Goal: Information Seeking & Learning: Check status

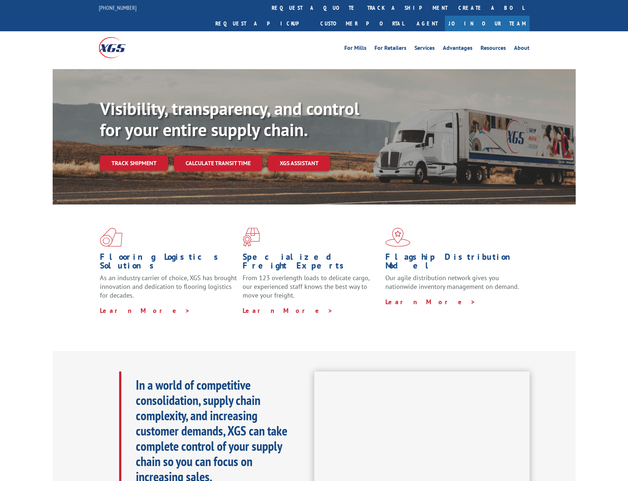
click at [137, 155] on link "Track shipment" at bounding box center [134, 162] width 68 height 15
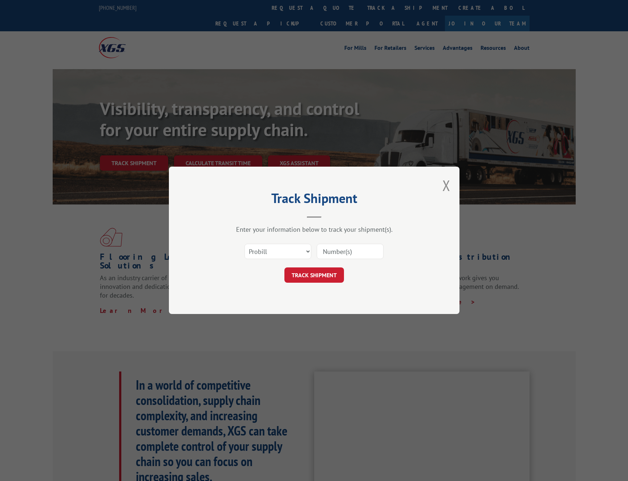
click at [336, 254] on input at bounding box center [350, 251] width 67 height 15
paste input "17496919"
type input "17496919"
click at [304, 279] on button "TRACK SHIPMENT" at bounding box center [315, 275] width 60 height 15
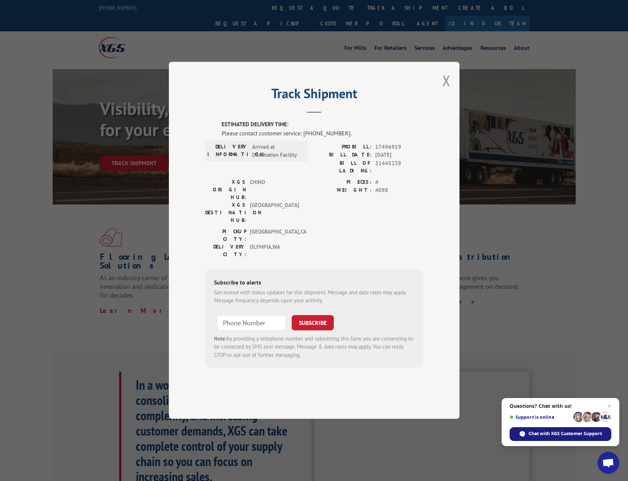
click at [560, 435] on span "Chat with XGS Customer Support" at bounding box center [565, 433] width 73 height 7
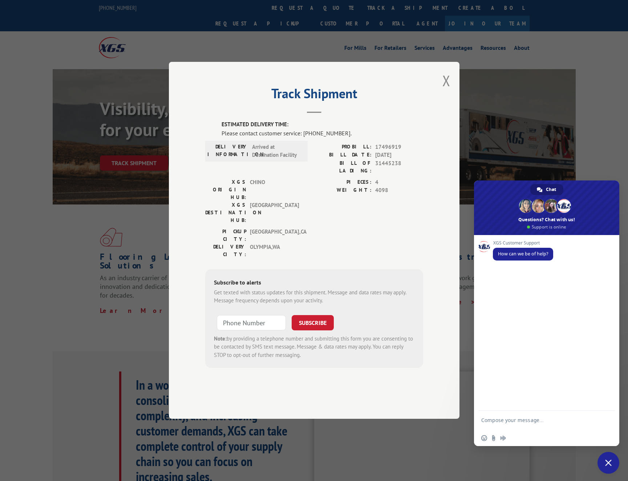
click at [441, 103] on div "Track Shipment ESTIMATED DELIVERY TIME: Please contact customer service: [PHONE…" at bounding box center [314, 240] width 291 height 357
click at [449, 90] on button "Close modal" at bounding box center [447, 80] width 8 height 19
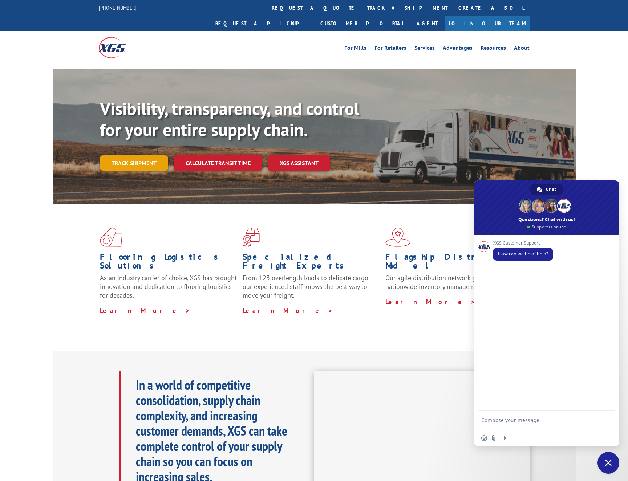
click at [123, 155] on link "Track shipment" at bounding box center [134, 162] width 68 height 15
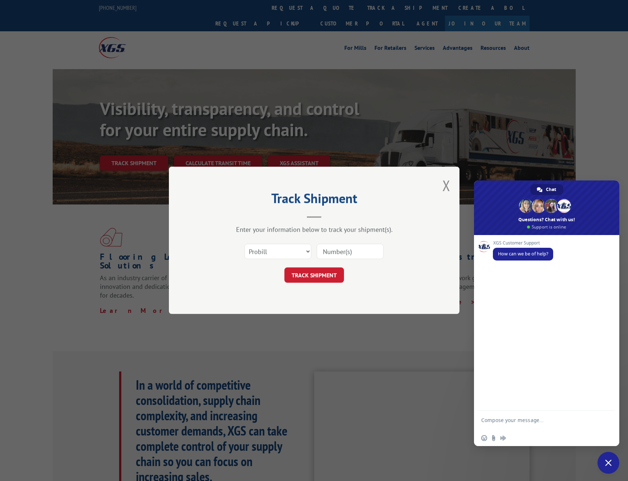
click at [335, 246] on input at bounding box center [350, 251] width 67 height 15
paste input "17496875"
type input "17496875"
click at [311, 278] on button "TRACK SHIPMENT" at bounding box center [315, 275] width 60 height 15
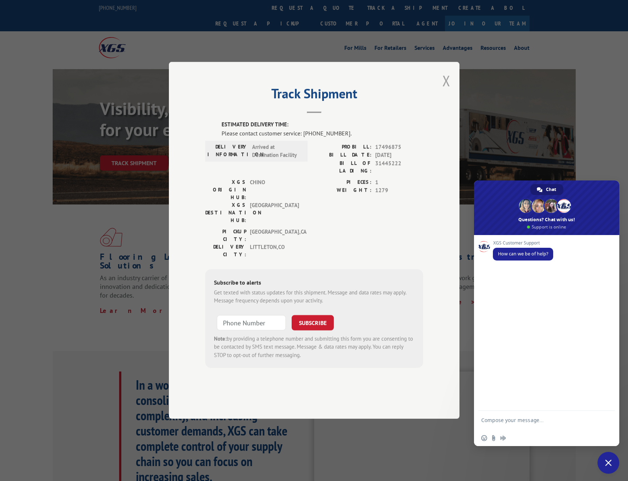
click at [445, 90] on button "Close modal" at bounding box center [447, 80] width 8 height 19
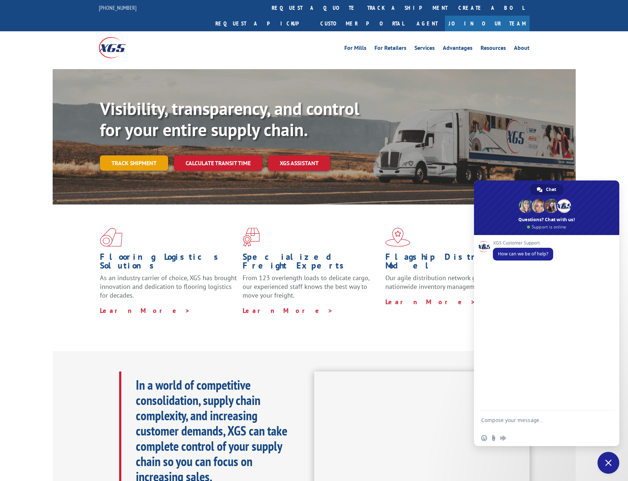
click at [127, 155] on link "Track shipment" at bounding box center [134, 162] width 68 height 15
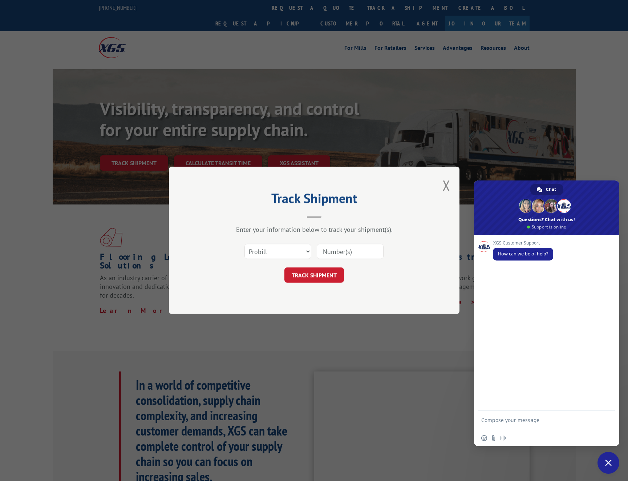
click at [336, 249] on input at bounding box center [350, 251] width 67 height 15
paste input "17496874"
type input "17496874"
click at [298, 275] on button "TRACK SHIPMENT" at bounding box center [315, 275] width 60 height 15
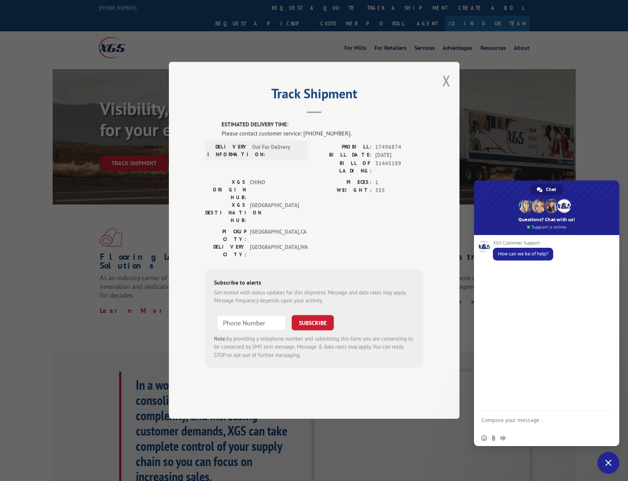
click at [506, 423] on textarea "Compose your message..." at bounding box center [539, 423] width 115 height 13
type textarea "hello"
type textarea "can you check the status and eta?"
click at [502, 424] on textarea "Compose your message..." at bounding box center [539, 421] width 115 height 7
paste textarea "PRO# 17496919 17496875"
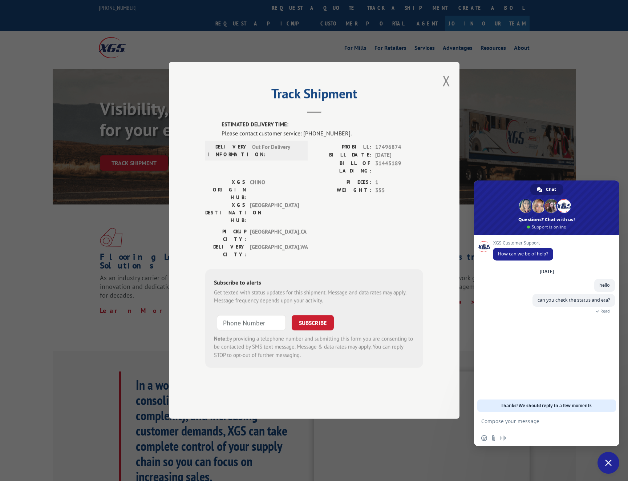
type textarea "PRO# 17496919 17496875"
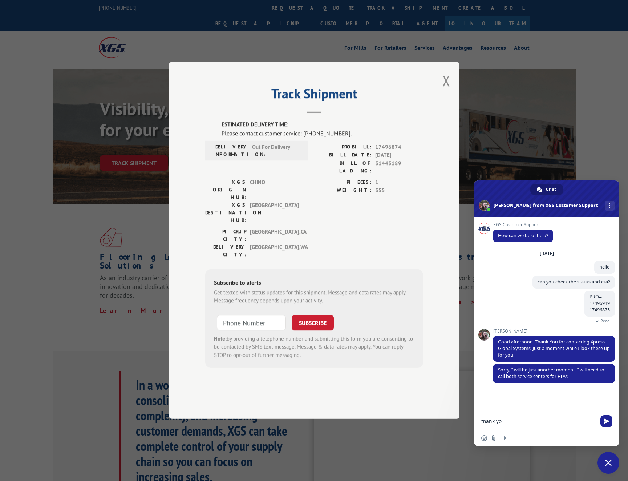
type textarea "thank you"
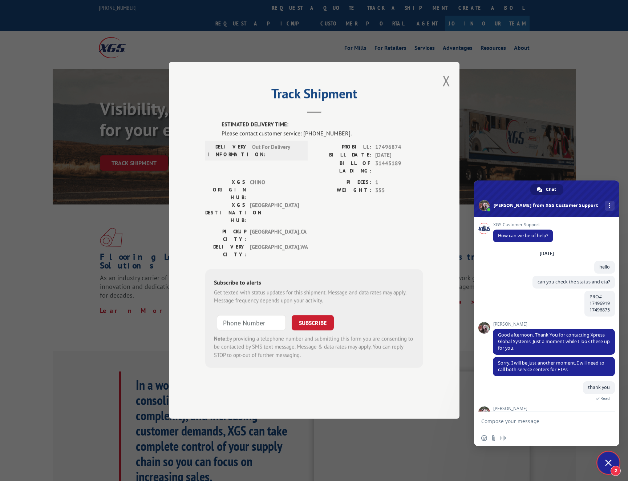
scroll to position [57, 0]
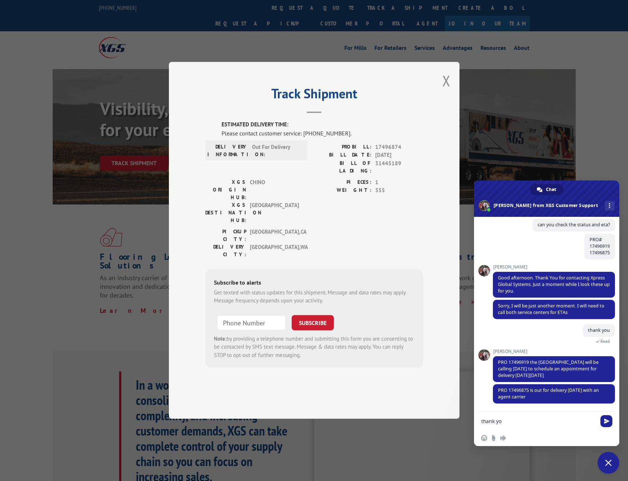
type textarea "thank you"
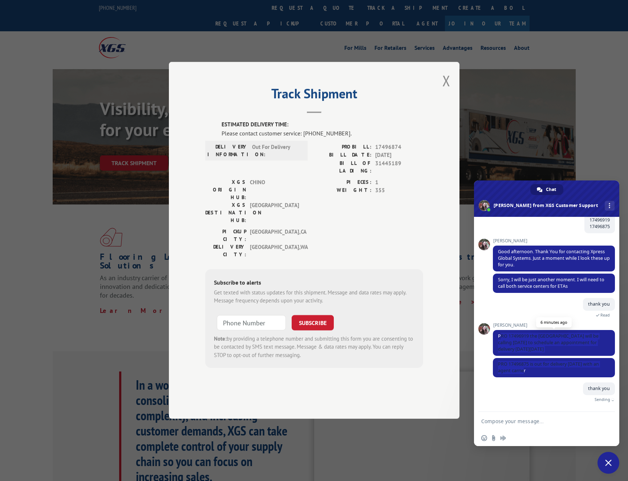
scroll to position [75, 0]
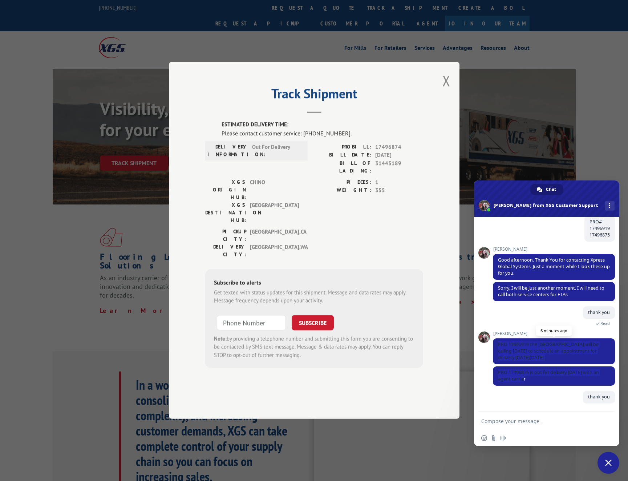
drag, startPoint x: 527, startPoint y: 370, endPoint x: 497, endPoint y: 342, distance: 41.1
click at [497, 337] on div "XGS Customer Support How can we be of help? [DATE] hello 13 minutes ago can you…" at bounding box center [554, 241] width 122 height 189
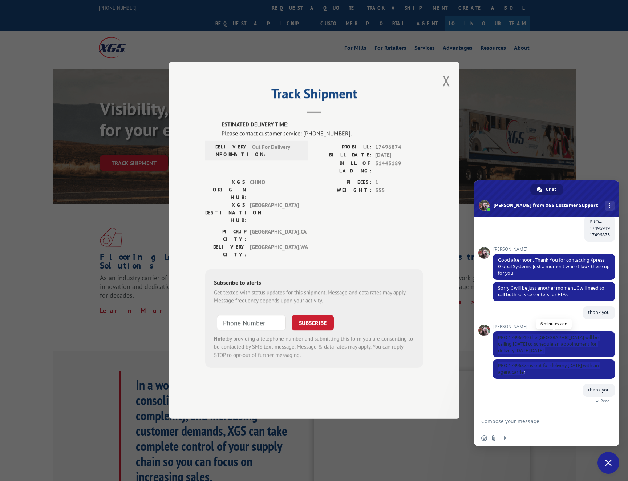
copy div "PRO 17496919 the [GEOGRAPHIC_DATA] will be calling [DATE] to schedule an appoin…"
drag, startPoint x: 537, startPoint y: 370, endPoint x: 497, endPoint y: 337, distance: 52.2
click at [497, 337] on div "XGS Customer Support How can we be of help? [DATE] hello 13 minutes ago can you…" at bounding box center [554, 241] width 122 height 189
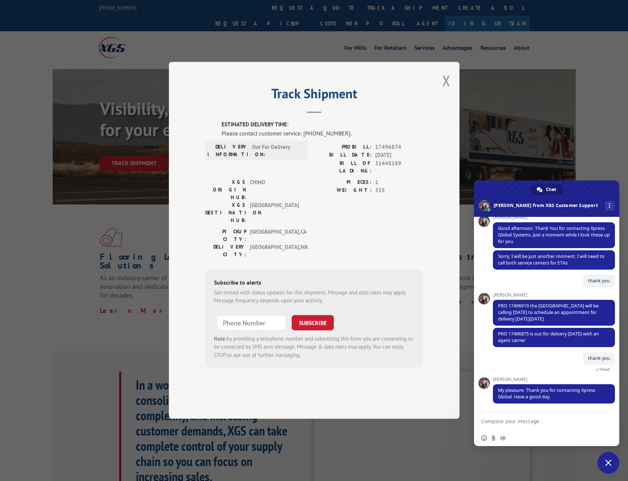
scroll to position [107, 0]
